Goal: Task Accomplishment & Management: Manage account settings

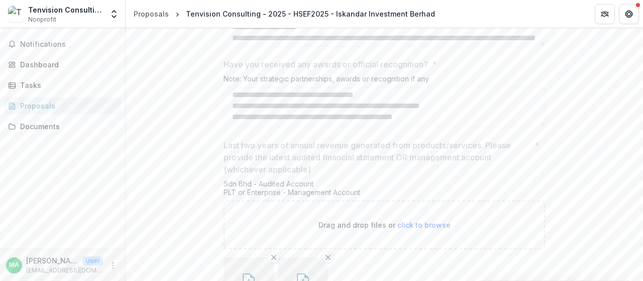
scroll to position [1799, 0]
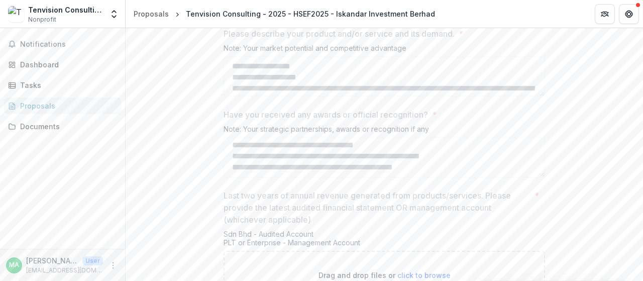
click at [266, 14] on div "Tenvision Consulting - 2025 - HSEF2025 - Iskandar Investment Berhad" at bounding box center [310, 14] width 249 height 11
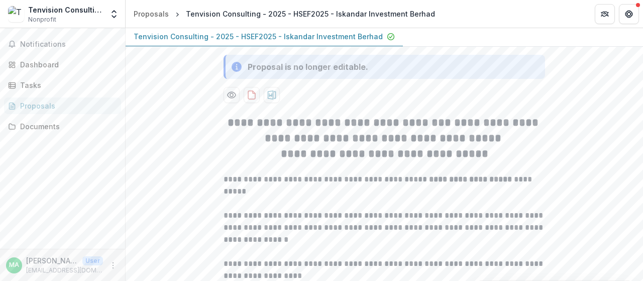
scroll to position [50, 0]
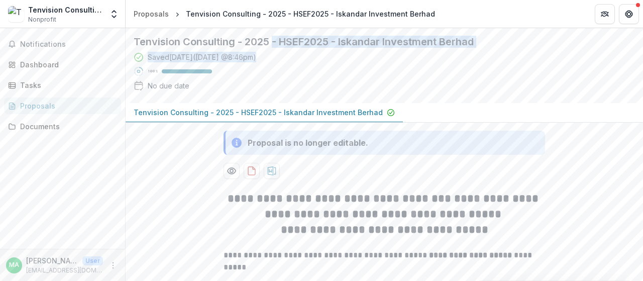
drag, startPoint x: 275, startPoint y: 85, endPoint x: 416, endPoint y: 122, distance: 145.8
click at [416, 95] on div "Tenvision Consulting - 2025 - HSEF2025 - Iskandar Investment Berhad Saved [DATE…" at bounding box center [376, 65] width 485 height 59
click at [359, 95] on div "Saved [DATE] ( [DATE] 8:46pm ) 100 % No due date" at bounding box center [376, 73] width 485 height 43
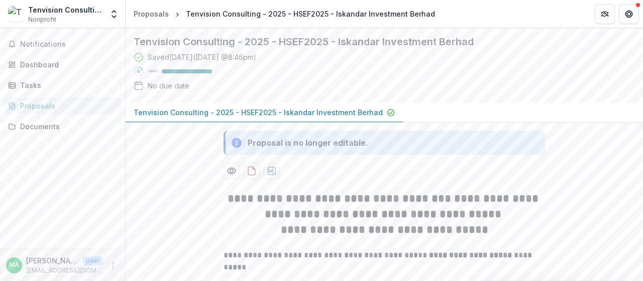
click at [342, 118] on p "Tenvision Consulting - 2025 - HSEF2025 - Iskandar Investment Berhad" at bounding box center [258, 112] width 249 height 11
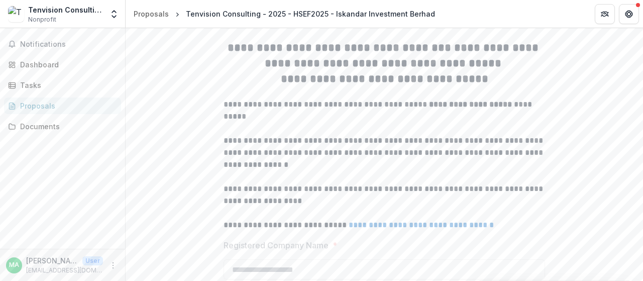
click at [234, 23] on icon "Preview 358b7804-0d51-4c96-ba89-adaa546fc2d9-0.pdf" at bounding box center [232, 20] width 8 height 6
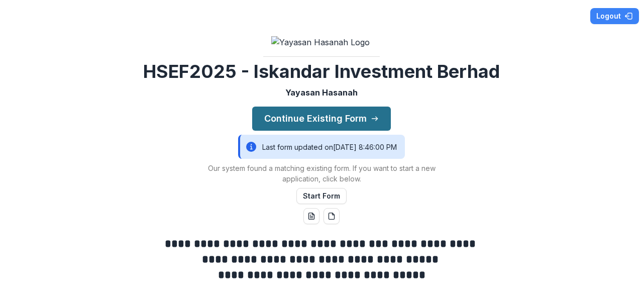
click at [315, 131] on button "Continue Existing Form" at bounding box center [321, 118] width 139 height 24
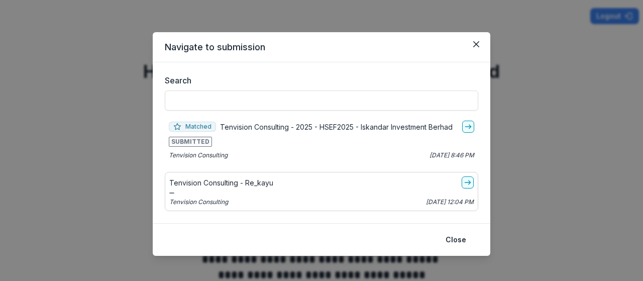
scroll to position [6, 0]
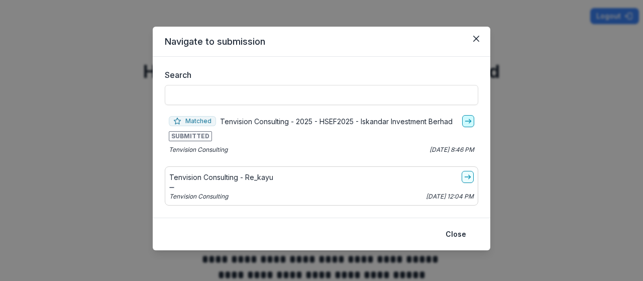
click at [464, 121] on icon "go-to" at bounding box center [468, 121] width 8 height 8
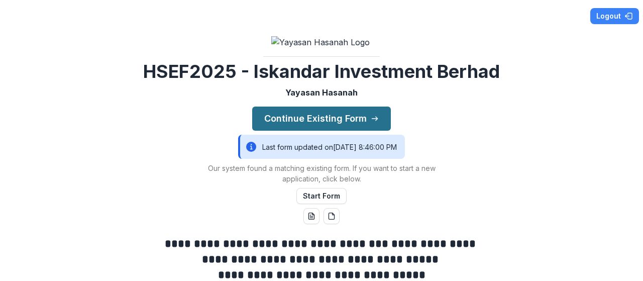
click at [303, 131] on button "Continue Existing Form" at bounding box center [321, 118] width 139 height 24
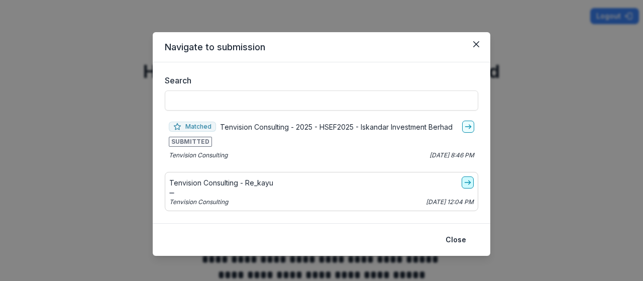
click at [464, 182] on icon "go-to" at bounding box center [468, 182] width 8 height 8
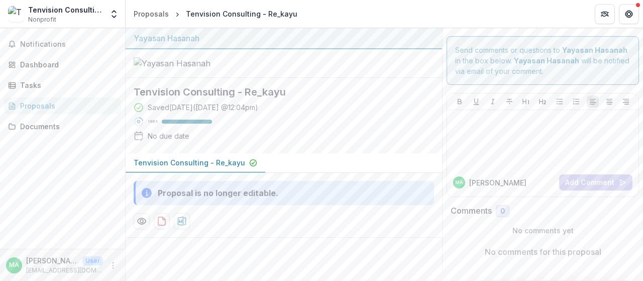
click at [528, 169] on div "MA Mohd F Add Comment" at bounding box center [542, 182] width 191 height 28
click at [249, 167] on icon "button" at bounding box center [253, 163] width 8 height 8
click at [141, 226] on icon "Preview f569109f-f072-4819-beb0-8ef44110b10f-0.pdf" at bounding box center [142, 221] width 10 height 10
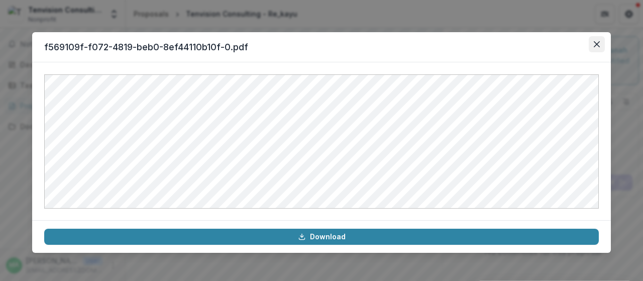
drag, startPoint x: 584, startPoint y: 50, endPoint x: 591, endPoint y: 46, distance: 7.9
click at [587, 48] on header "f569109f-f072-4819-beb0-8ef44110b10f-0.pdf" at bounding box center [321, 47] width 579 height 30
click at [591, 46] on button "Close" at bounding box center [597, 44] width 16 height 16
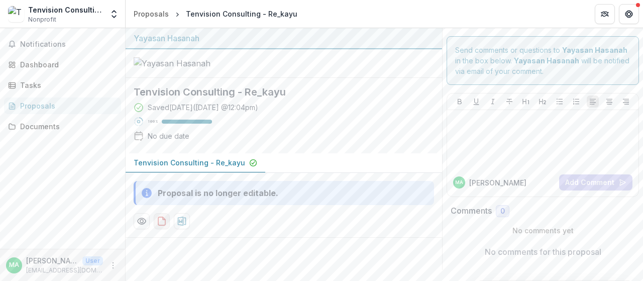
click at [164, 226] on icon "download-proposal" at bounding box center [162, 221] width 10 height 10
drag, startPoint x: 192, startPoint y: 206, endPoint x: 55, endPoint y: 107, distance: 169.0
click at [55, 107] on div "Proposals" at bounding box center [66, 105] width 93 height 11
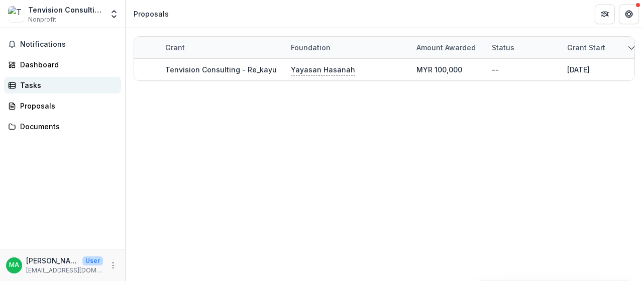
click at [59, 83] on div "Tasks" at bounding box center [66, 85] width 93 height 11
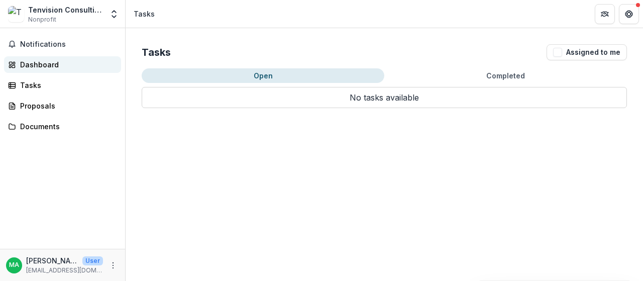
click at [71, 66] on div "Dashboard" at bounding box center [66, 64] width 93 height 11
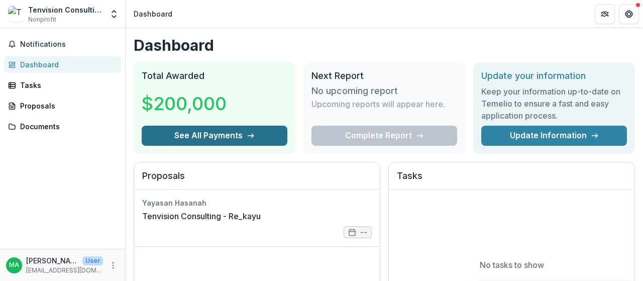
click at [212, 136] on button "See All Payments" at bounding box center [215, 136] width 146 height 20
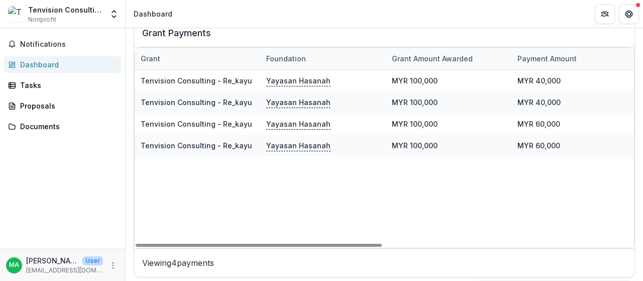
scroll to position [365, 0]
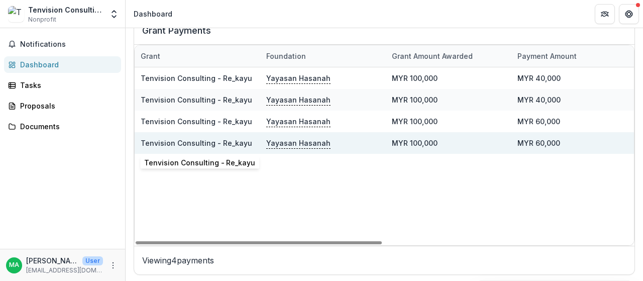
click at [207, 147] on div "Tenvision Consulting - Re_kayu" at bounding box center [198, 143] width 114 height 22
click at [264, 140] on div "Yayasan Hasanah" at bounding box center [323, 143] width 126 height 22
click at [288, 139] on p "Yayasan Hasanah" at bounding box center [298, 142] width 64 height 11
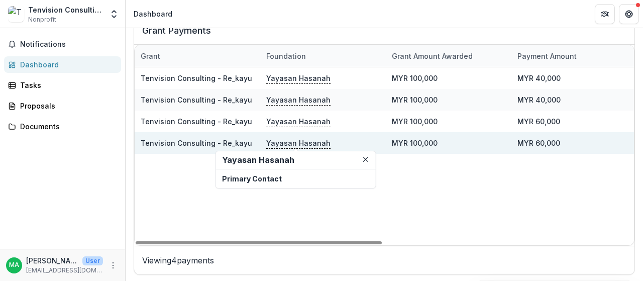
click at [200, 134] on div "Tenvision Consulting - Re_kayu" at bounding box center [198, 143] width 114 height 22
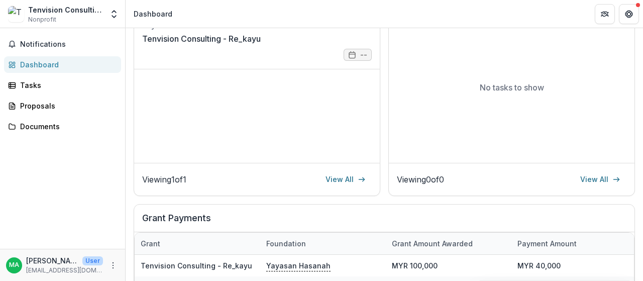
scroll to position [114, 0]
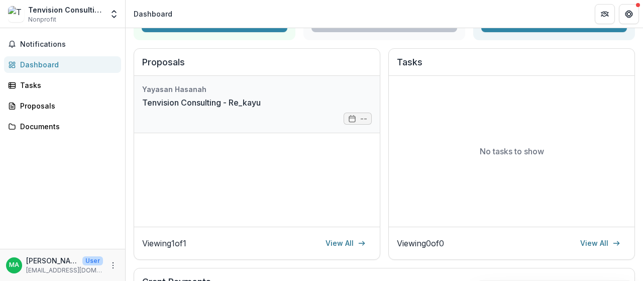
click at [261, 108] on link "Tenvision Consulting - Re_kayu" at bounding box center [201, 102] width 119 height 12
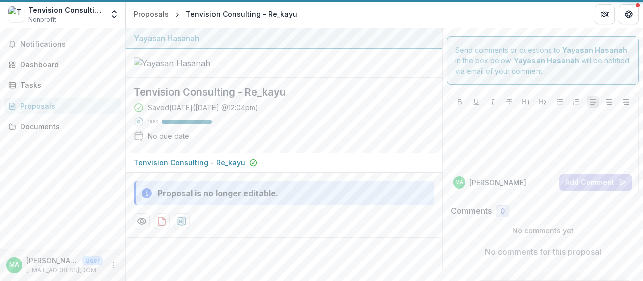
scroll to position [34, 0]
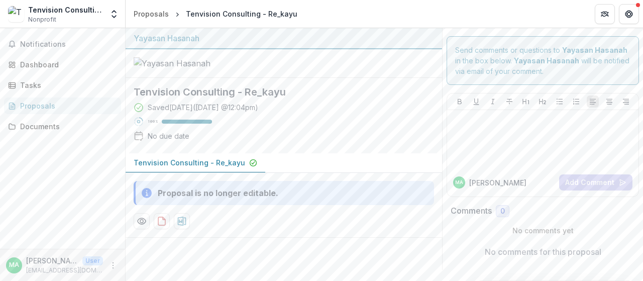
click at [57, 102] on div "Proposals" at bounding box center [66, 105] width 93 height 11
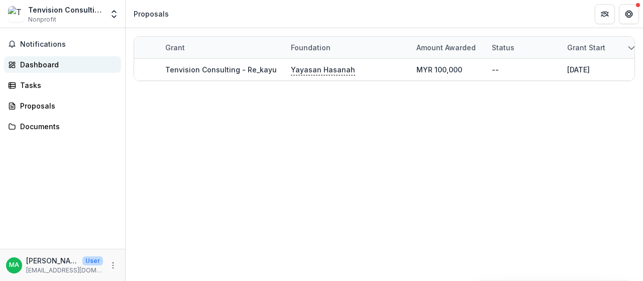
click at [54, 64] on div "Dashboard" at bounding box center [66, 64] width 93 height 11
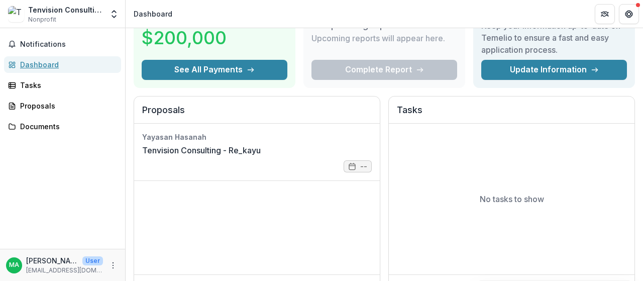
scroll to position [50, 0]
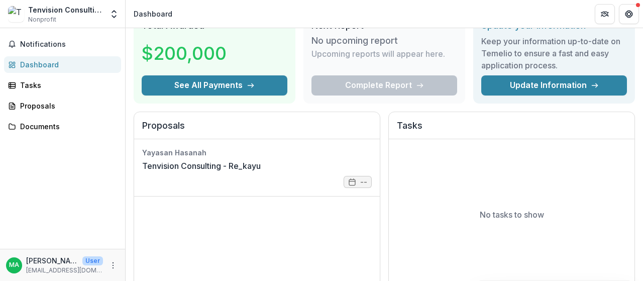
click at [376, 80] on div "Complete Report" at bounding box center [384, 85] width 146 height 20
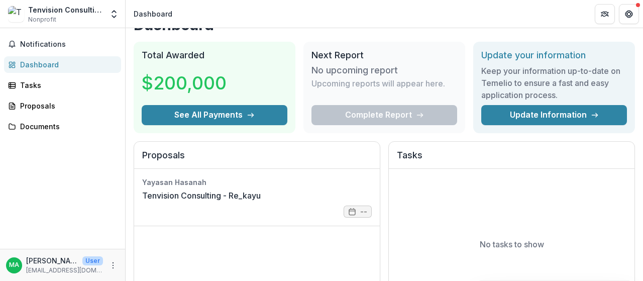
scroll to position [0, 0]
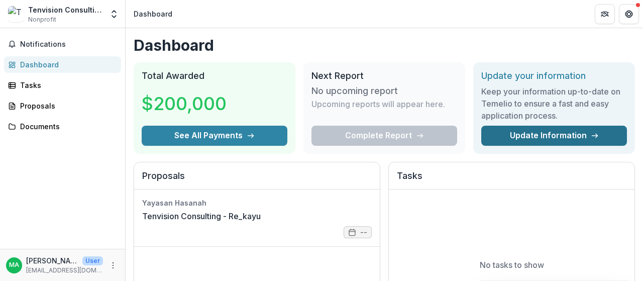
click at [556, 134] on link "Update Information" at bounding box center [554, 136] width 146 height 20
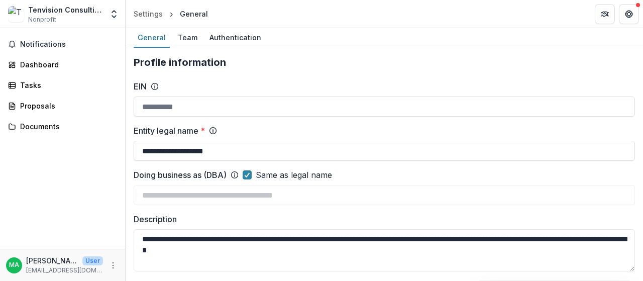
scroll to position [50, 0]
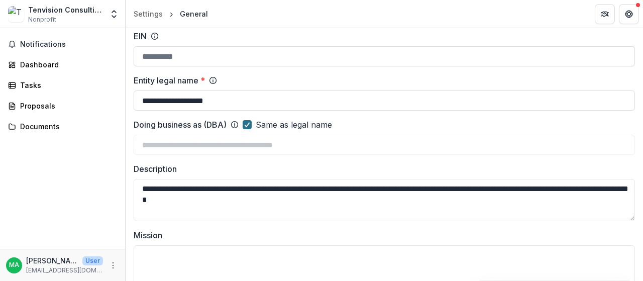
click at [245, 126] on span at bounding box center [247, 124] width 9 height 9
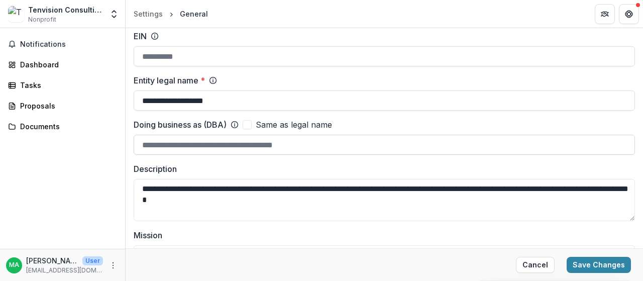
click at [225, 148] on input "Doing business as (DBA)" at bounding box center [384, 145] width 501 height 20
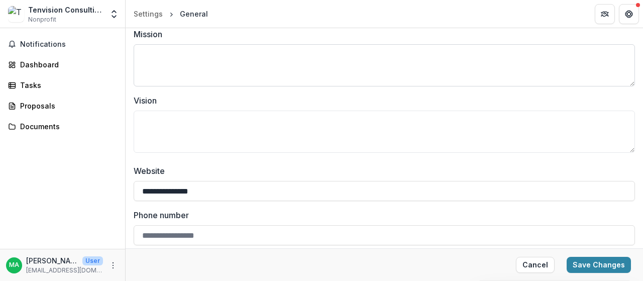
scroll to position [151, 0]
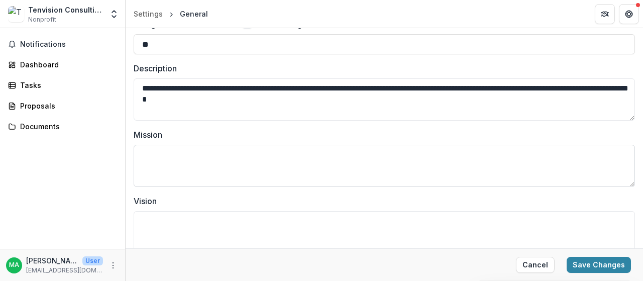
type input "*"
type input "*******"
click at [225, 162] on textarea "Mission" at bounding box center [384, 166] width 501 height 42
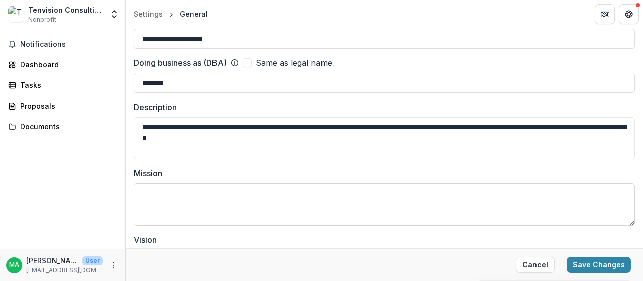
scroll to position [100, 0]
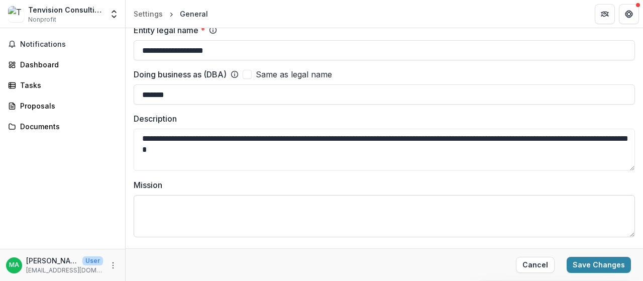
paste textarea "**********"
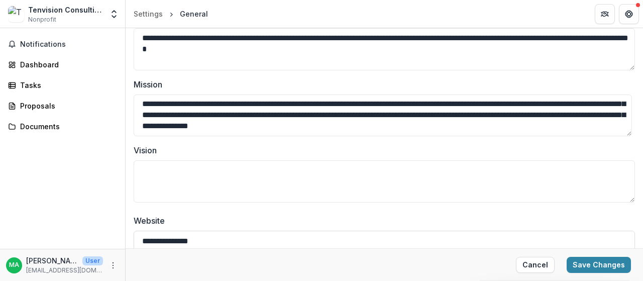
scroll to position [251, 0]
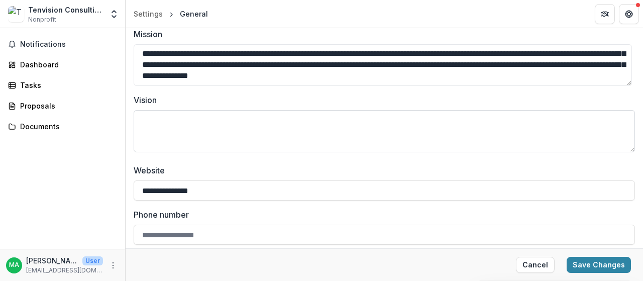
type textarea "**********"
click at [234, 125] on textarea "Vision" at bounding box center [384, 131] width 501 height 42
paste textarea "**********"
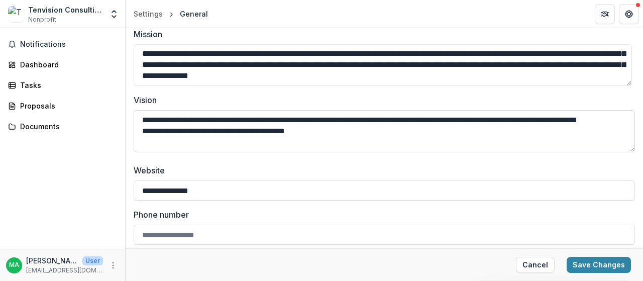
click at [265, 142] on textarea "**********" at bounding box center [384, 131] width 501 height 42
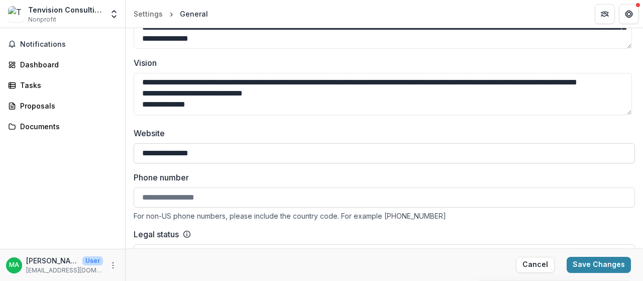
scroll to position [352, 0]
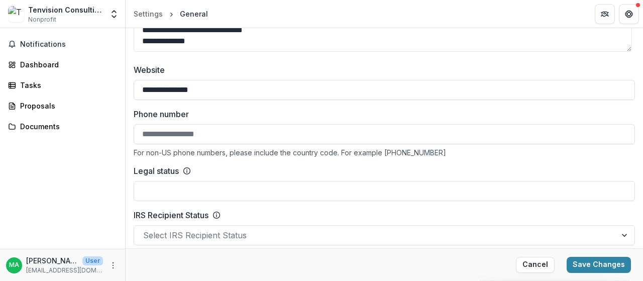
type textarea "**********"
click at [176, 134] on input "Phone number" at bounding box center [384, 134] width 501 height 20
type input "**********"
type input "********"
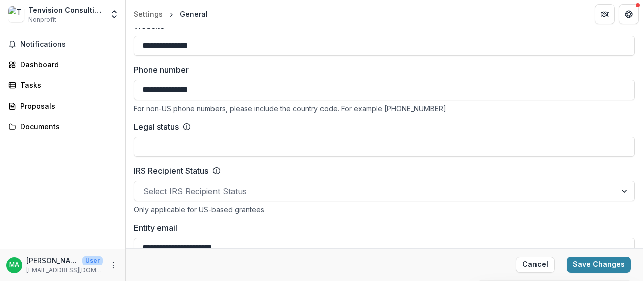
scroll to position [452, 0]
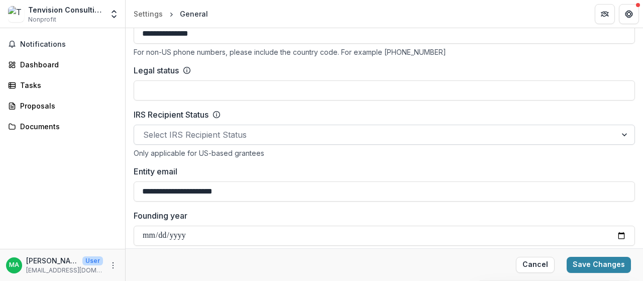
click at [217, 134] on div at bounding box center [375, 135] width 464 height 14
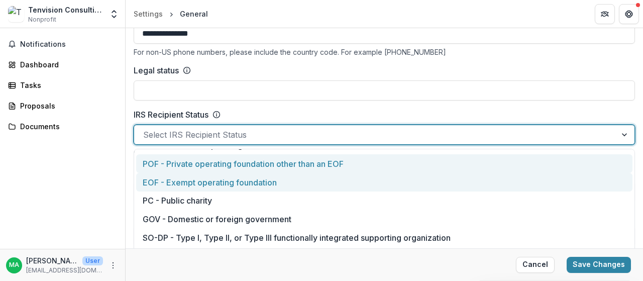
scroll to position [0, 0]
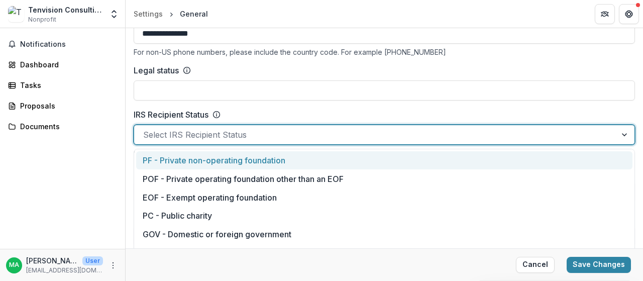
click at [315, 107] on div "**********" at bounding box center [384, 104] width 501 height 282
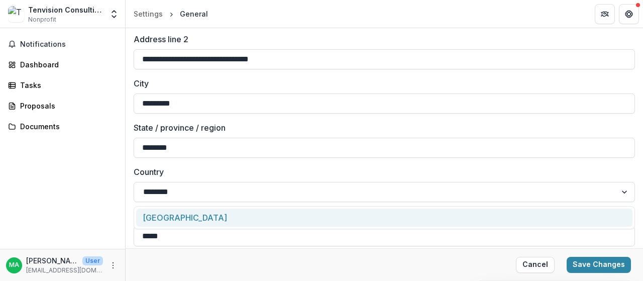
scroll to position [954, 0]
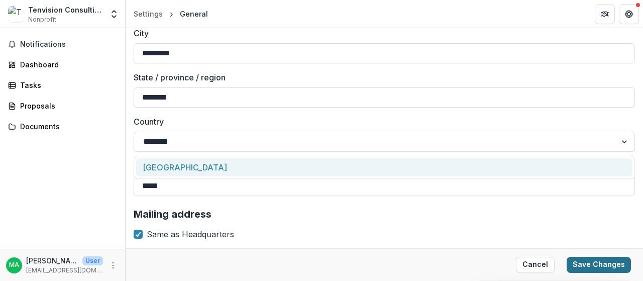
click at [594, 262] on button "Save Changes" at bounding box center [599, 265] width 64 height 16
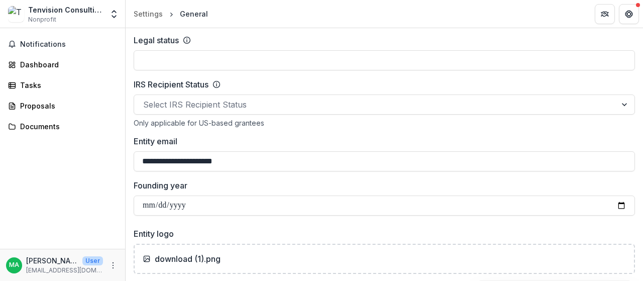
scroll to position [502, 0]
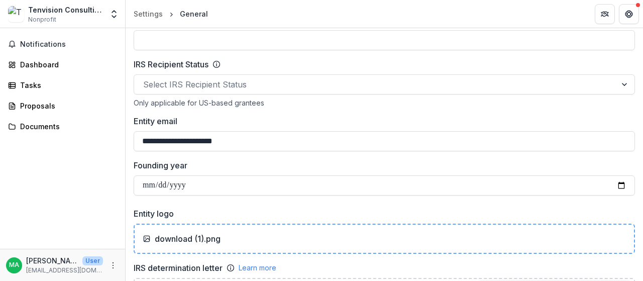
click at [189, 233] on p "download (1).png" at bounding box center [188, 239] width 66 height 12
type input "**********"
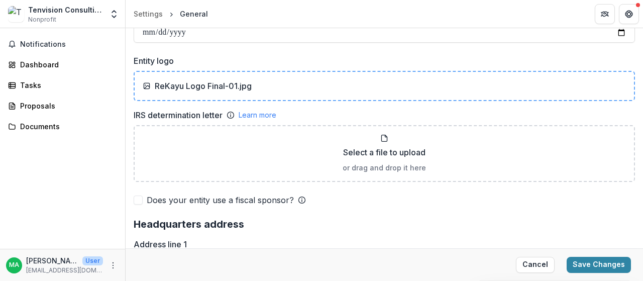
scroll to position [703, 0]
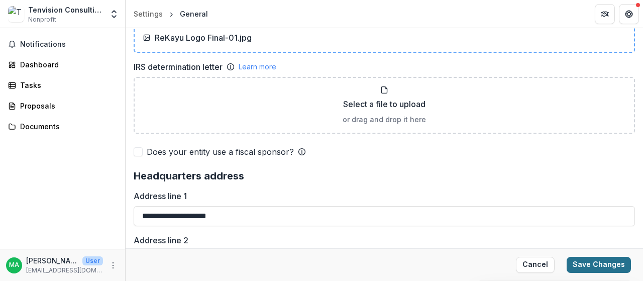
click at [584, 271] on button "Save Changes" at bounding box center [599, 265] width 64 height 16
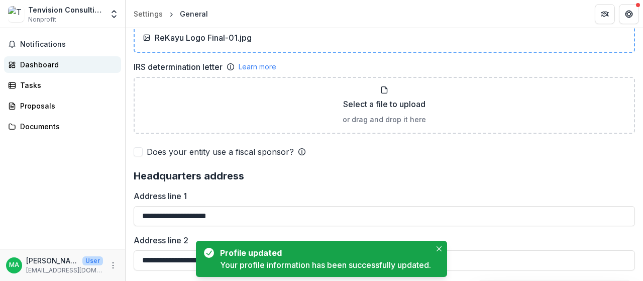
click at [64, 63] on div "Dashboard" at bounding box center [66, 64] width 93 height 11
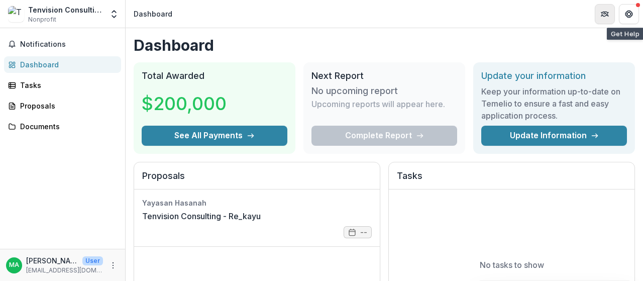
click at [607, 6] on button "Partners" at bounding box center [605, 14] width 20 height 20
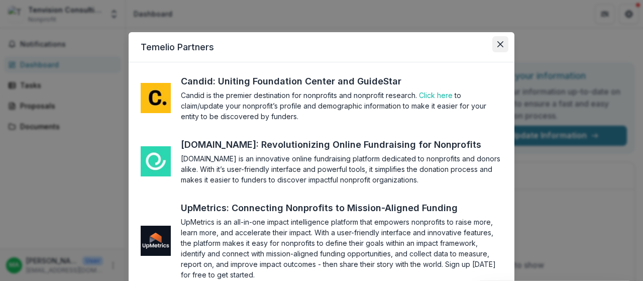
click at [495, 42] on button "Close" at bounding box center [500, 44] width 16 height 16
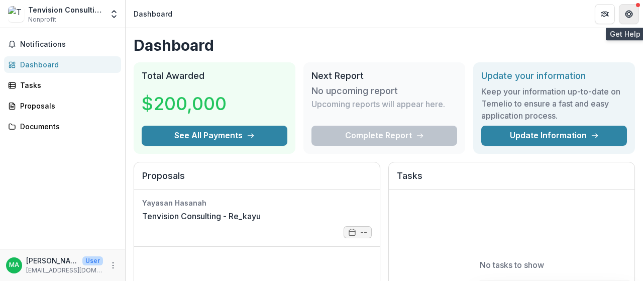
click at [623, 12] on button "Get Help" at bounding box center [629, 14] width 20 height 20
